Goal: Information Seeking & Learning: Learn about a topic

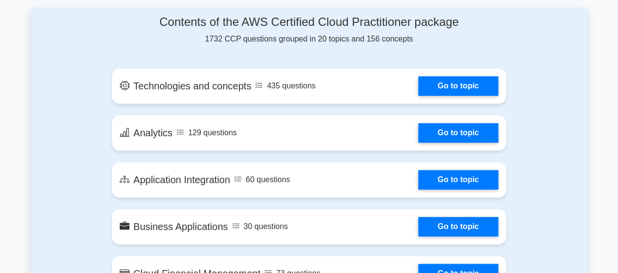
scroll to position [523, 0]
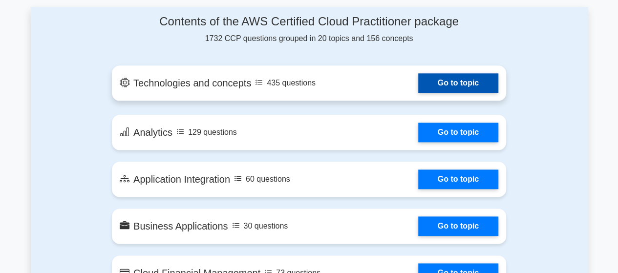
click at [444, 81] on link "Go to topic" at bounding box center [458, 83] width 80 height 20
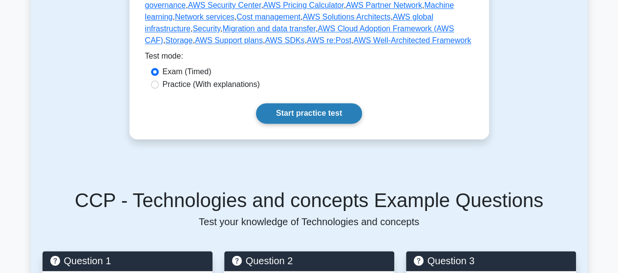
scroll to position [593, 0]
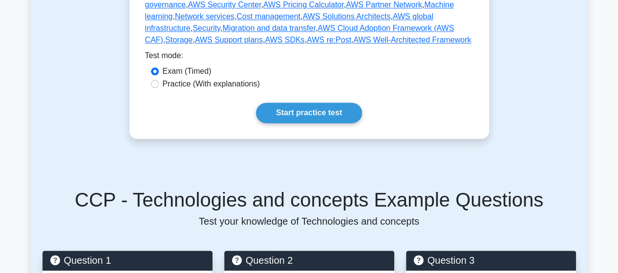
click at [158, 78] on div "Practice (With explanations)" at bounding box center [309, 84] width 317 height 12
click at [157, 78] on div "Practice (With explanations)" at bounding box center [309, 84] width 317 height 12
click at [157, 80] on input "Practice (With explanations)" at bounding box center [155, 84] width 8 height 8
radio input "true"
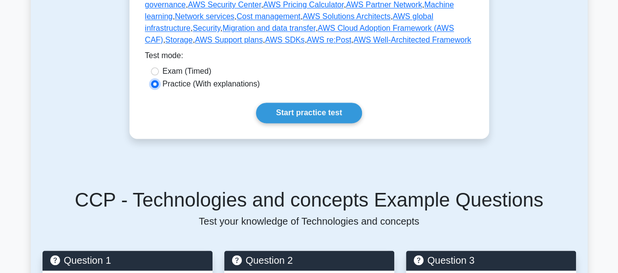
click at [157, 80] on input "Practice (With explanations)" at bounding box center [155, 84] width 8 height 8
click at [290, 103] on link "Start practice test" at bounding box center [309, 113] width 106 height 21
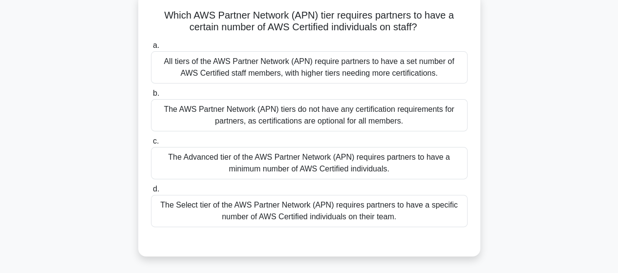
scroll to position [64, 0]
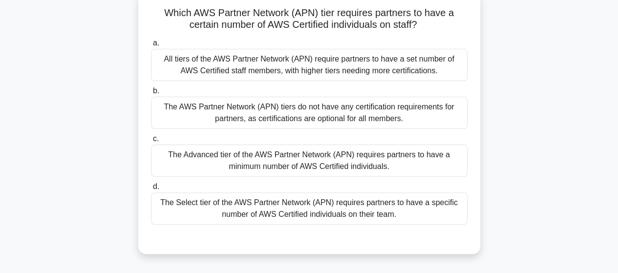
click at [353, 164] on div "The Advanced tier of the AWS Partner Network (APN) requires partners to have a …" at bounding box center [309, 161] width 317 height 32
click at [151, 142] on input "c. The Advanced tier of the AWS Partner Network (APN) requires partners to have…" at bounding box center [151, 139] width 0 height 6
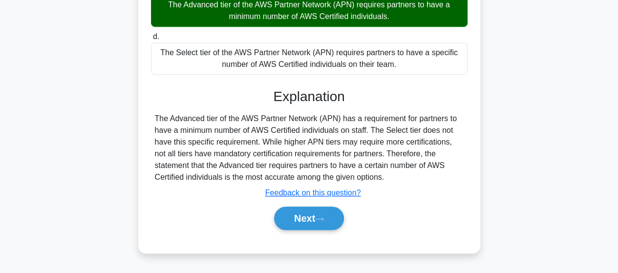
scroll to position [216, 0]
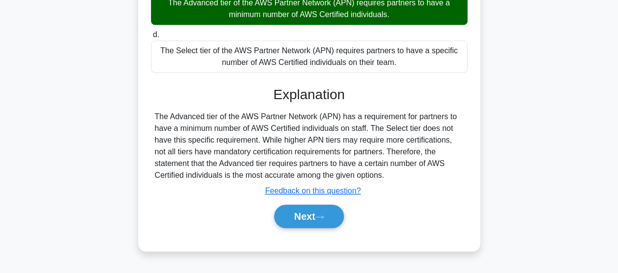
drag, startPoint x: 337, startPoint y: 209, endPoint x: 336, endPoint y: 203, distance: 5.5
click at [336, 202] on div "Next" at bounding box center [309, 216] width 317 height 31
click at [329, 217] on button "Next" at bounding box center [309, 216] width 70 height 23
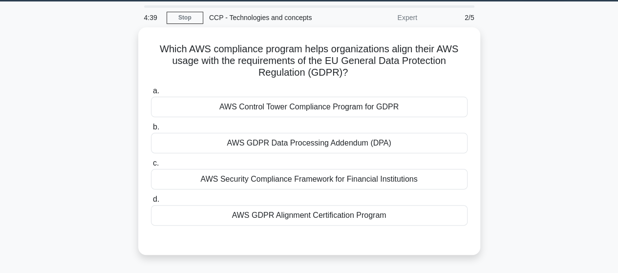
scroll to position [29, 0]
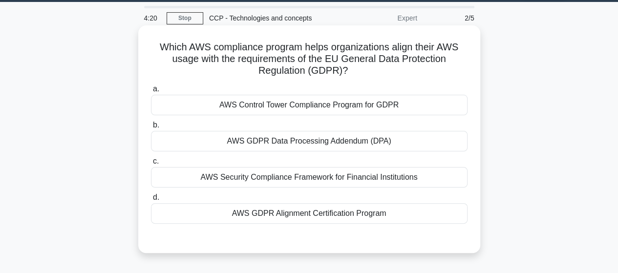
drag, startPoint x: 378, startPoint y: 183, endPoint x: 380, endPoint y: 188, distance: 5.7
click at [379, 182] on div "AWS Security Compliance Framework for Financial Institutions" at bounding box center [309, 177] width 317 height 21
click at [151, 165] on input "c. AWS Security Compliance Framework for Financial Institutions" at bounding box center [151, 161] width 0 height 6
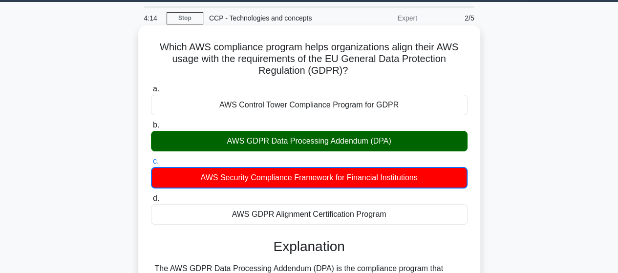
click at [370, 139] on div "AWS GDPR Data Processing Addendum (DPA)" at bounding box center [309, 141] width 317 height 21
click at [151, 129] on input "b. AWS GDPR Data Processing Addendum (DPA)" at bounding box center [151, 125] width 0 height 6
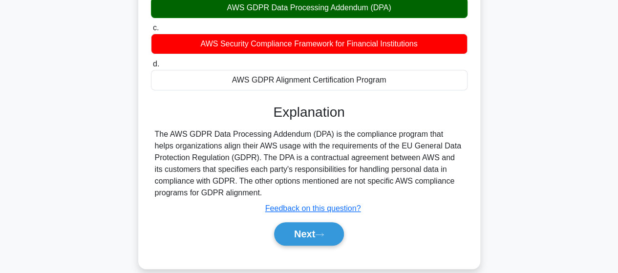
scroll to position [164, 0]
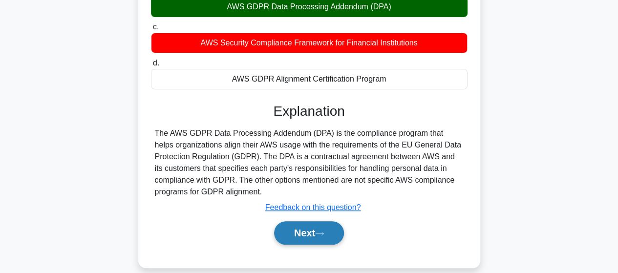
click at [318, 228] on button "Next" at bounding box center [309, 232] width 70 height 23
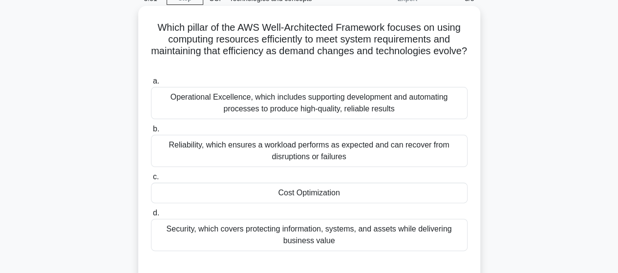
scroll to position [50, 0]
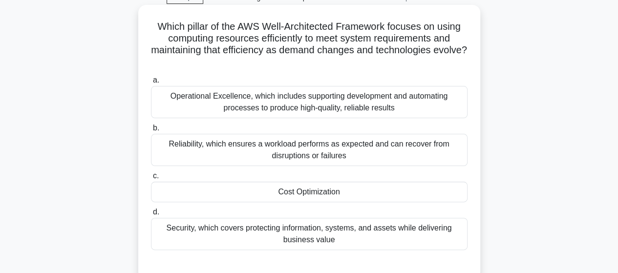
click at [345, 196] on div "Cost Optimization" at bounding box center [309, 192] width 317 height 21
click at [151, 179] on input "c. Cost Optimization" at bounding box center [151, 176] width 0 height 6
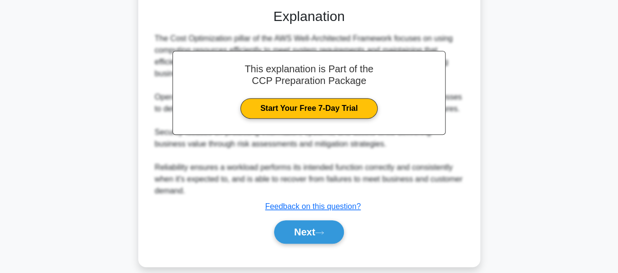
scroll to position [307, 0]
